Goal: Check status: Check status

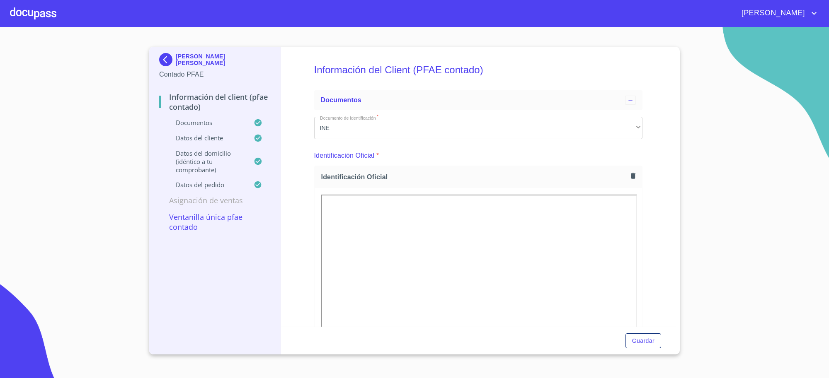
scroll to position [1244, 0]
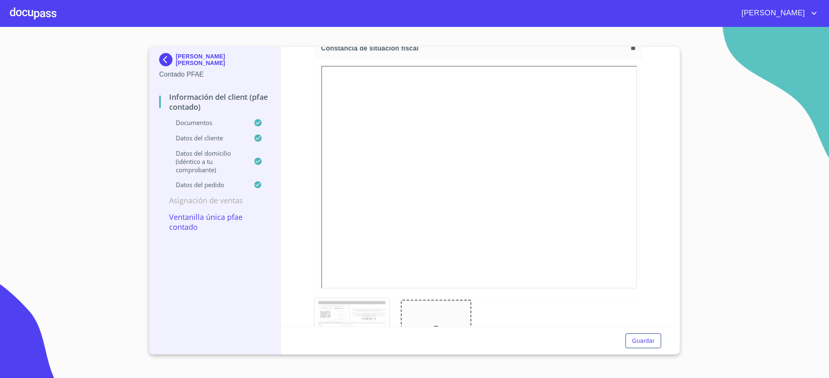
click at [196, 63] on p "[PERSON_NAME] [PERSON_NAME]" at bounding box center [223, 59] width 95 height 13
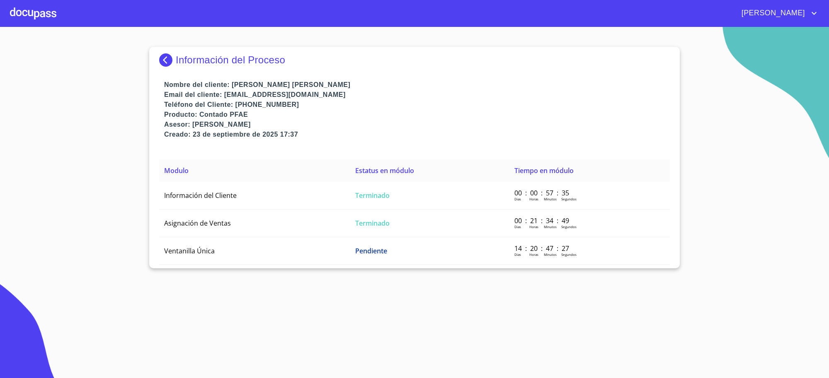
click at [188, 61] on p "Información del Proceso" at bounding box center [230, 60] width 109 height 12
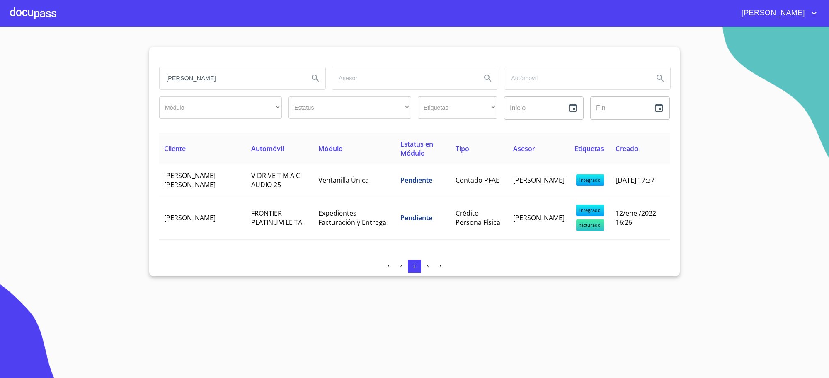
click at [210, 79] on input "[PERSON_NAME]" at bounding box center [231, 78] width 143 height 22
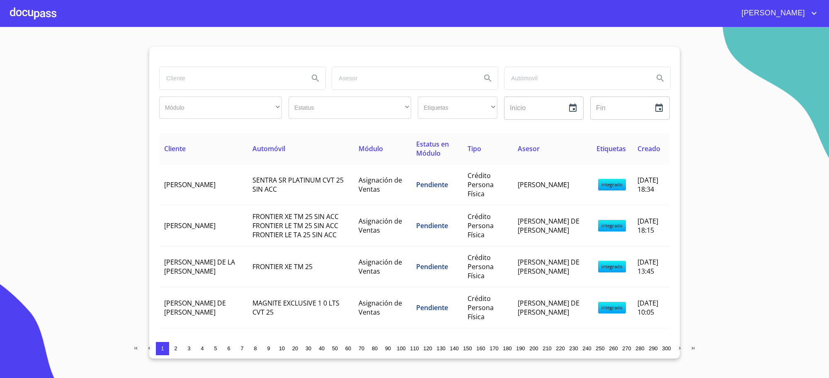
click at [285, 78] on input "search" at bounding box center [231, 78] width 143 height 22
type input "GEMA"
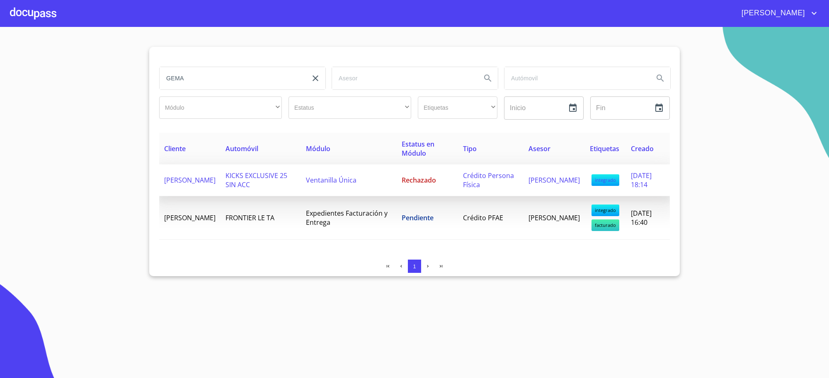
click at [434, 171] on td "Rechazado" at bounding box center [427, 181] width 61 height 32
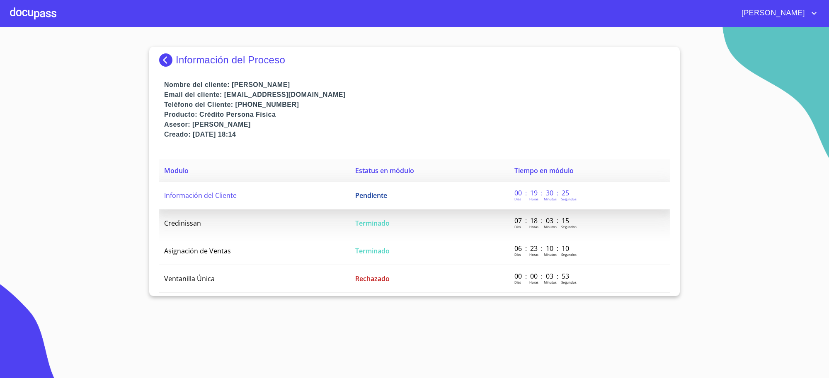
click at [398, 209] on td "Pendiente" at bounding box center [429, 196] width 159 height 28
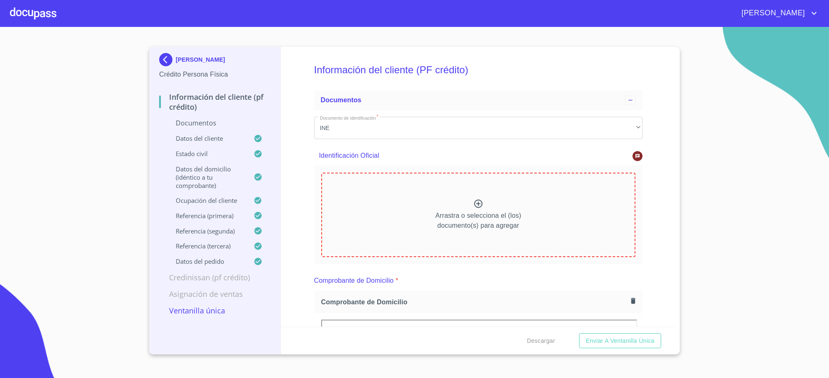
click at [636, 156] on icon at bounding box center [638, 156] width 4 height 4
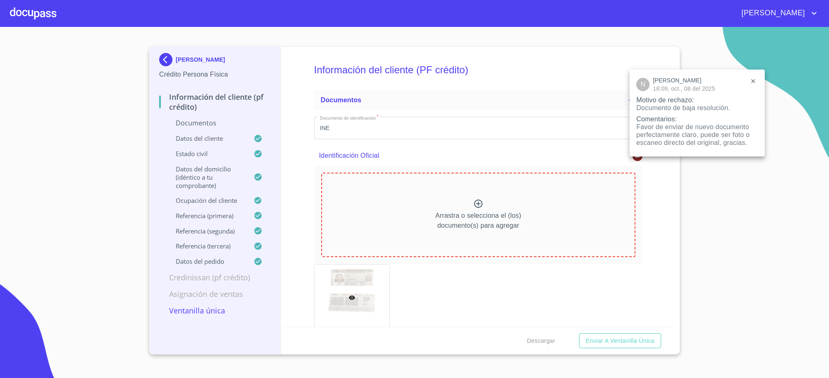
click at [184, 63] on div at bounding box center [414, 189] width 829 height 378
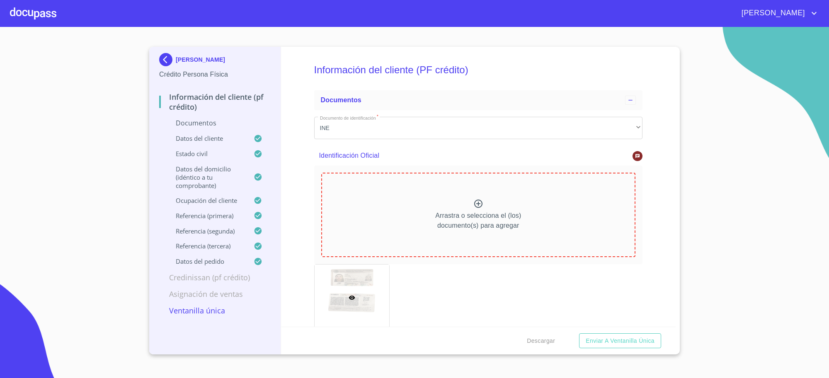
click at [172, 62] on img at bounding box center [167, 59] width 17 height 13
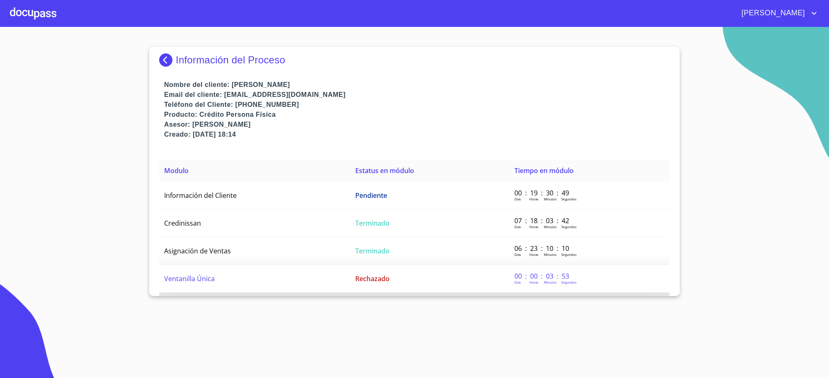
click at [379, 287] on td "Rechazado" at bounding box center [429, 279] width 159 height 28
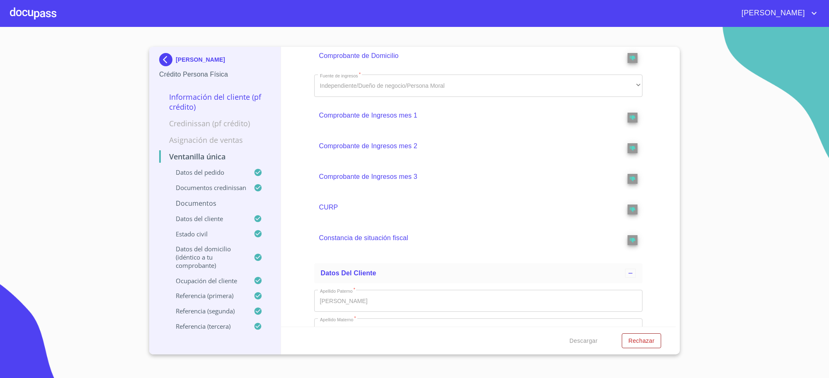
scroll to position [483, 0]
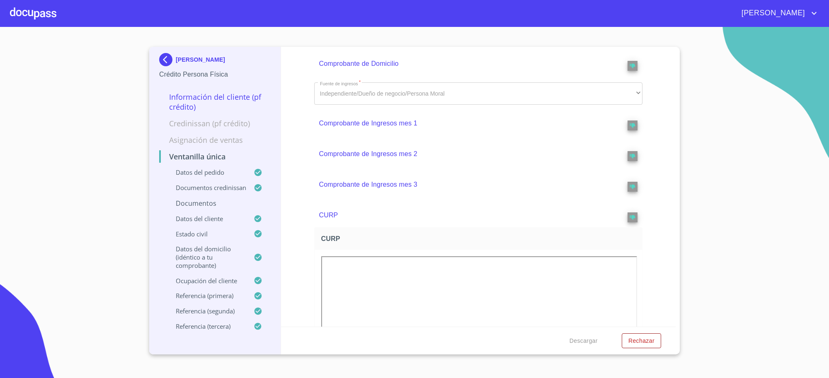
click at [388, 40] on p "Identificación Oficial" at bounding box center [462, 35] width 287 height 10
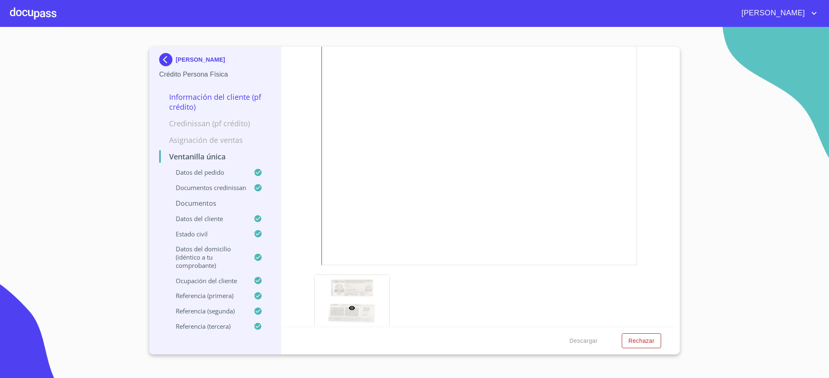
scroll to position [518, 0]
